Goal: Find specific page/section: Find specific page/section

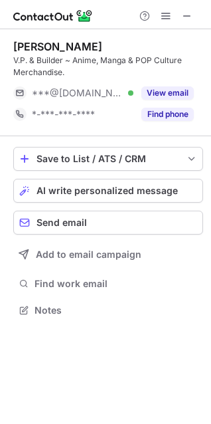
scroll to position [301, 211]
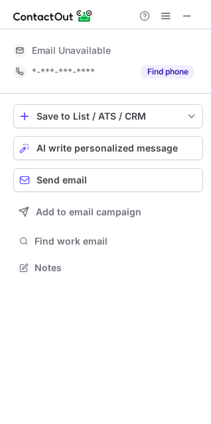
scroll to position [7, 7]
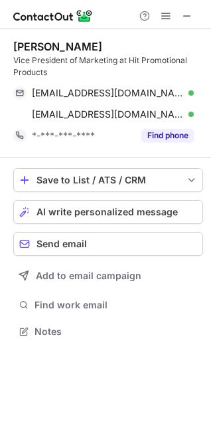
scroll to position [322, 211]
